Goal: Find specific fact: Find specific fact

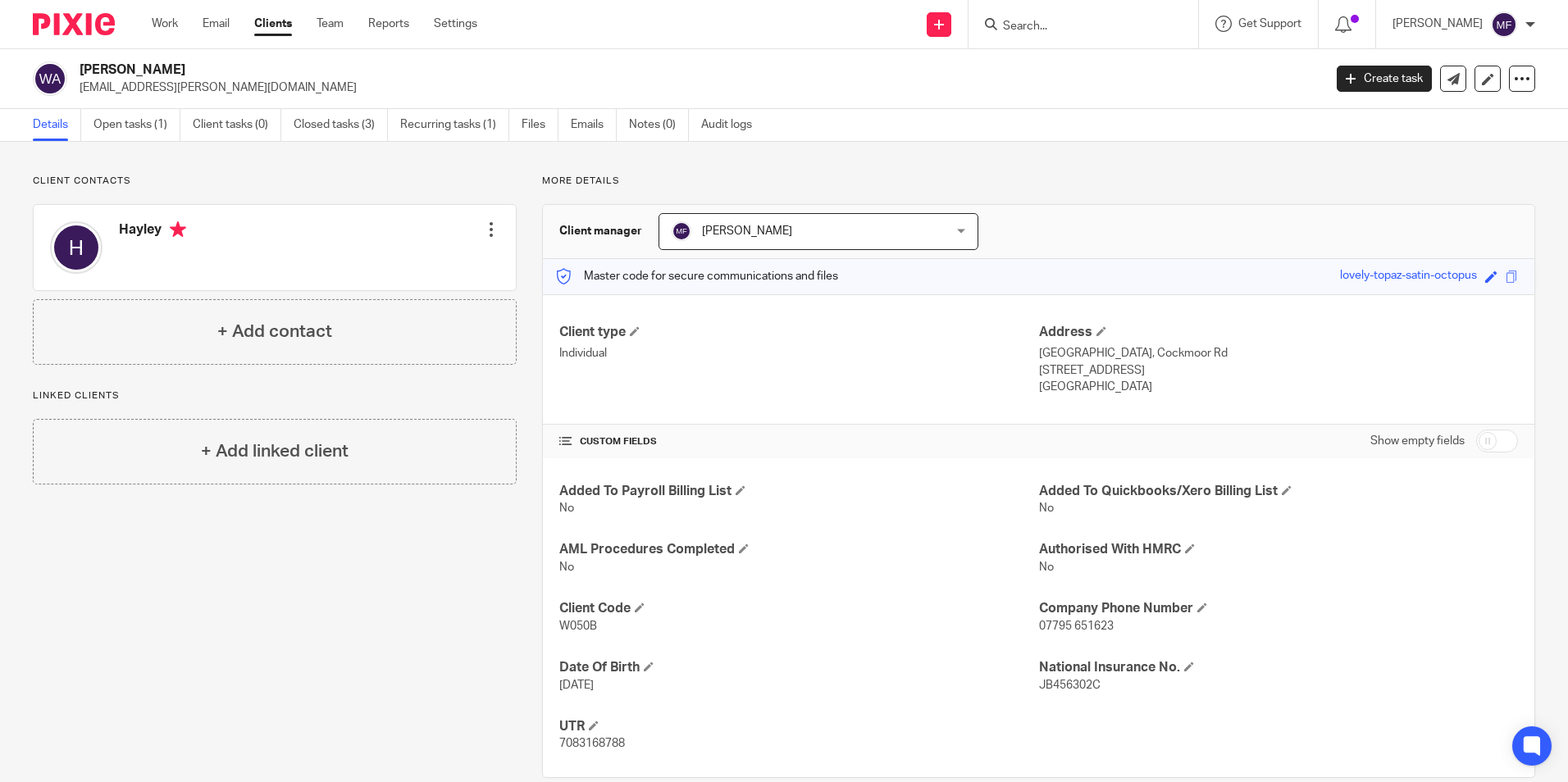
click at [1083, 24] on input "Search" at bounding box center [1075, 27] width 148 height 15
type input "PSG"
click at [1087, 72] on link at bounding box center [1137, 70] width 277 height 38
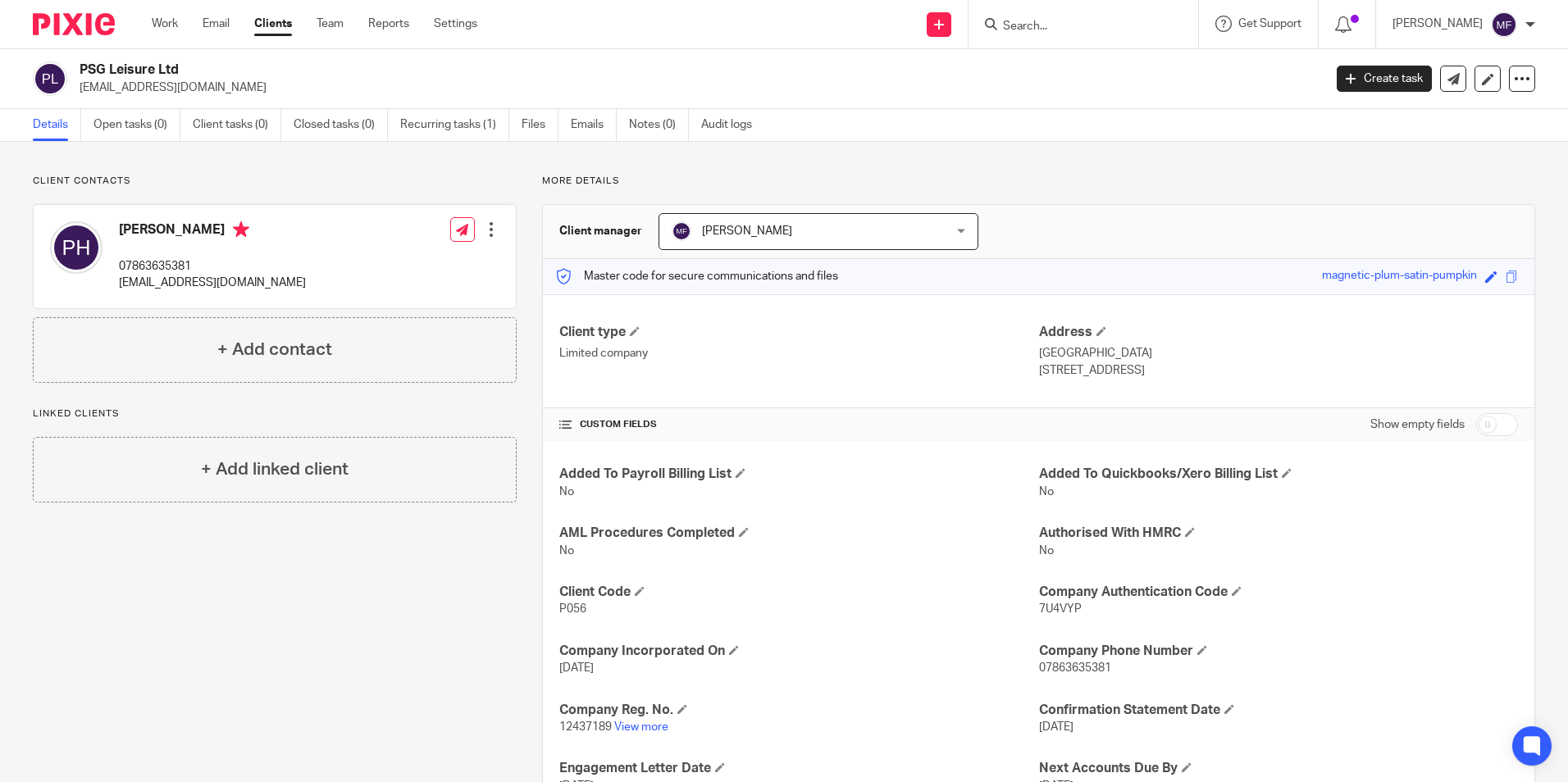
scroll to position [82, 0]
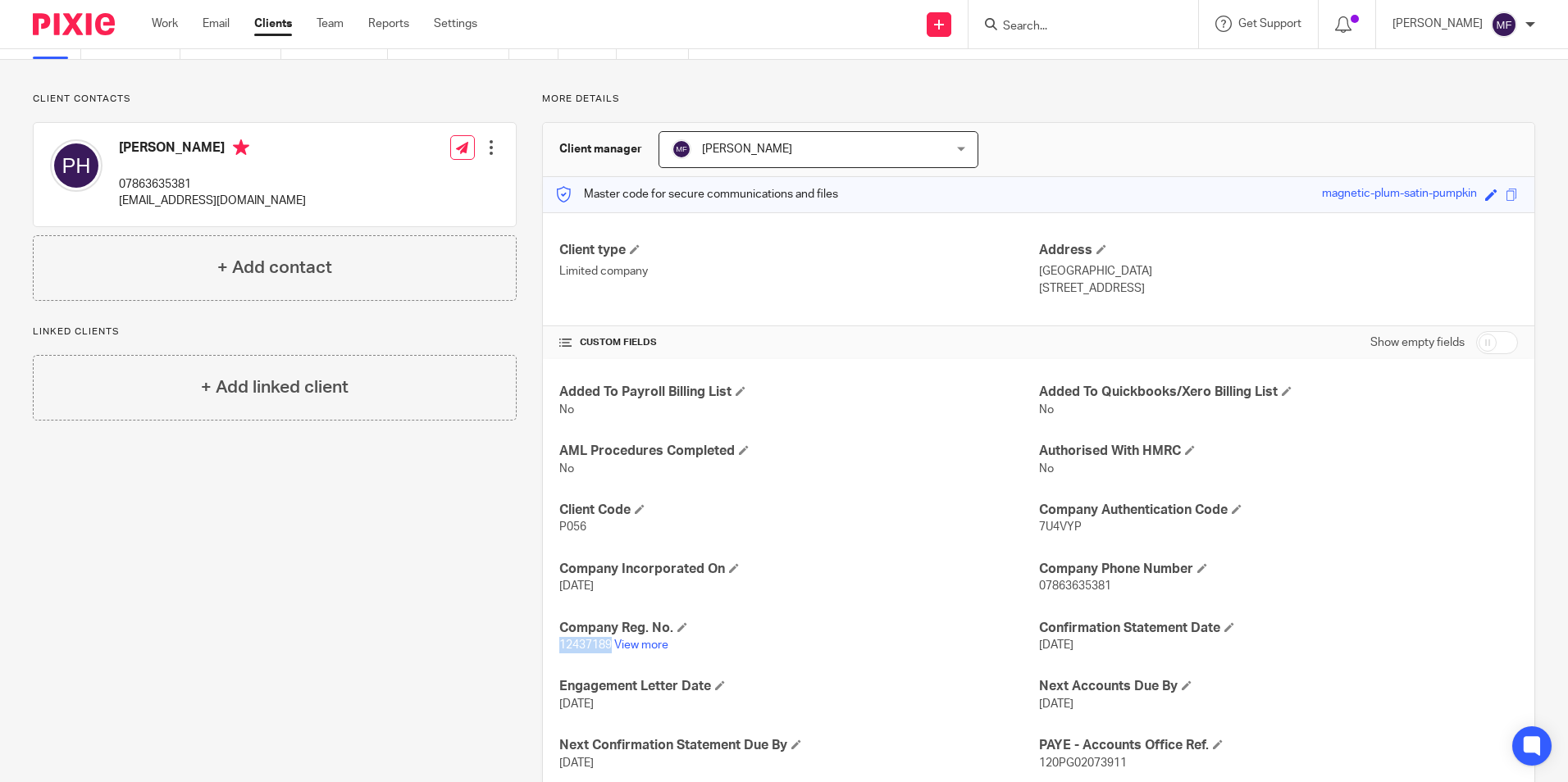
drag, startPoint x: 607, startPoint y: 644, endPoint x: 554, endPoint y: 646, distance: 53.0
click at [554, 646] on div "Added To Payroll Billing List No Added To Quickbooks/Xero Billing List No AML P…" at bounding box center [1039, 636] width 992 height 555
drag, startPoint x: 554, startPoint y: 646, endPoint x: 568, endPoint y: 648, distance: 14.1
copy span "12437189"
drag, startPoint x: 1074, startPoint y: 526, endPoint x: 1051, endPoint y: 547, distance: 31.1
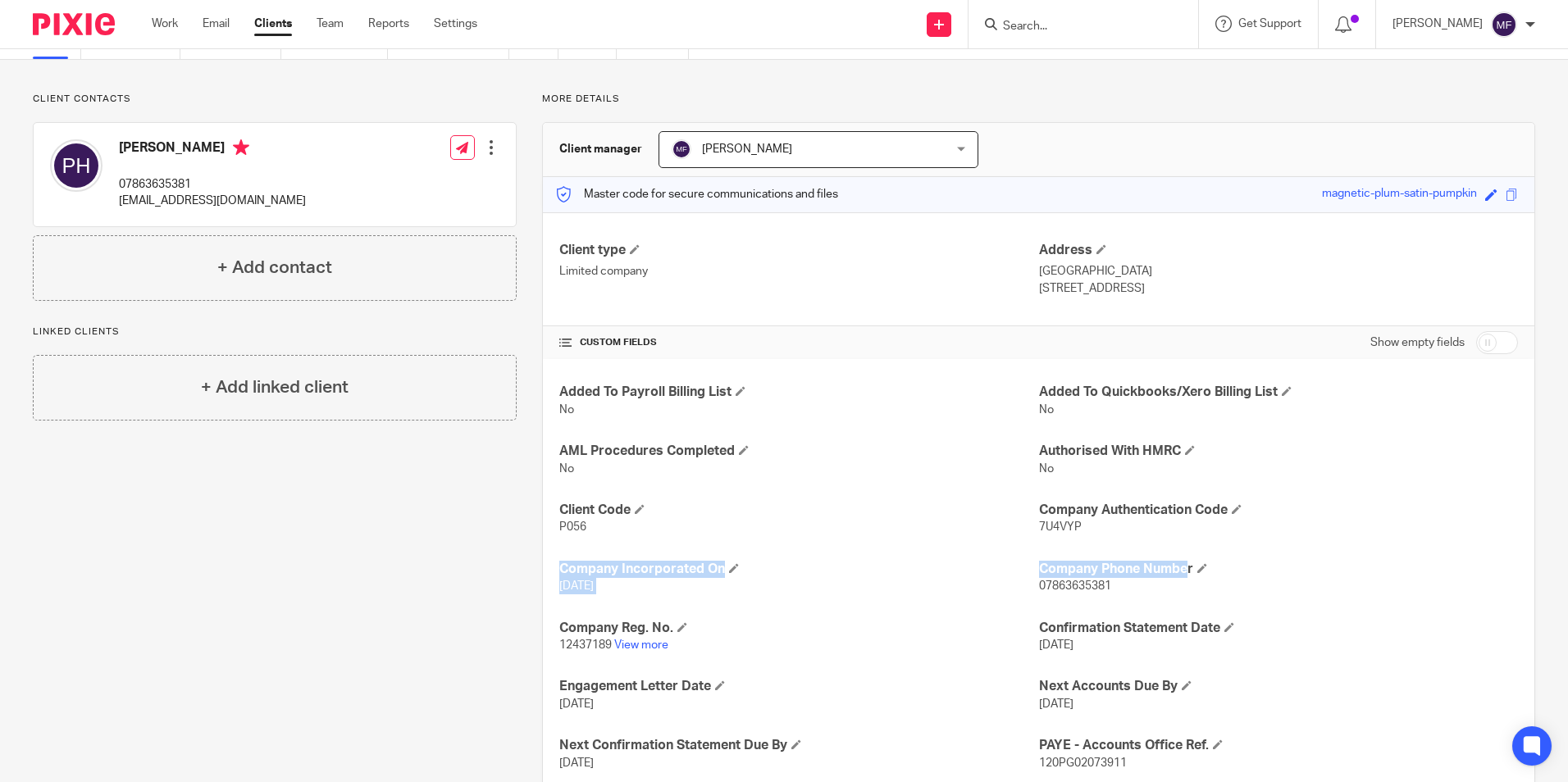
click at [1051, 547] on div "Added To Payroll Billing List No Added To Quickbooks/Xero Billing List No AML P…" at bounding box center [1039, 636] width 992 height 555
drag, startPoint x: 1051, startPoint y: 547, endPoint x: 1108, endPoint y: 563, distance: 59.2
click at [1107, 563] on h4 "Company Phone Number" at bounding box center [1278, 570] width 479 height 17
drag, startPoint x: 1082, startPoint y: 525, endPoint x: 1033, endPoint y: 526, distance: 49.0
click at [1039, 526] on p "7U4VYP" at bounding box center [1278, 527] width 479 height 16
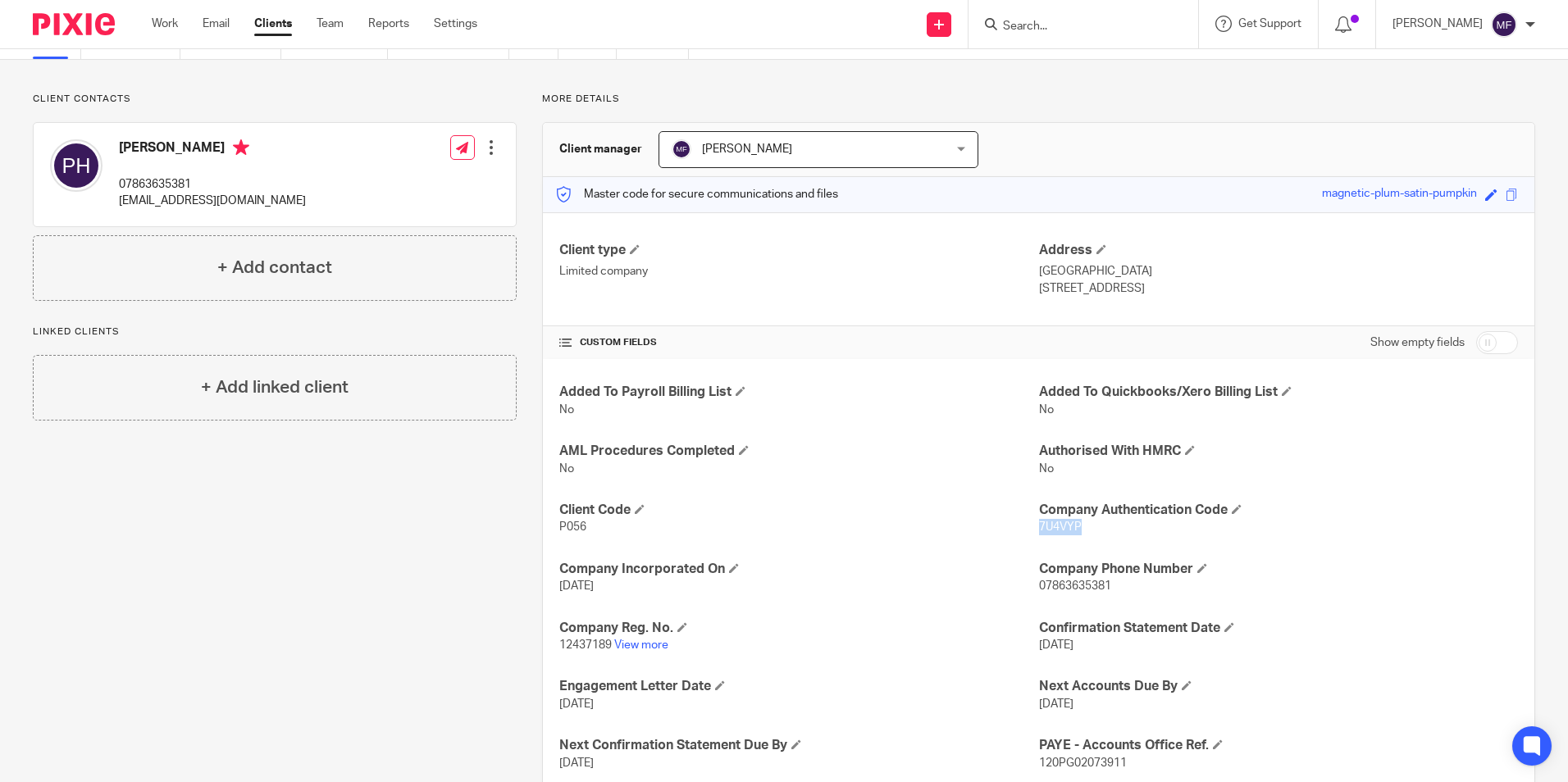
copy span "7U4VYP"
